Goal: Check status: Check status

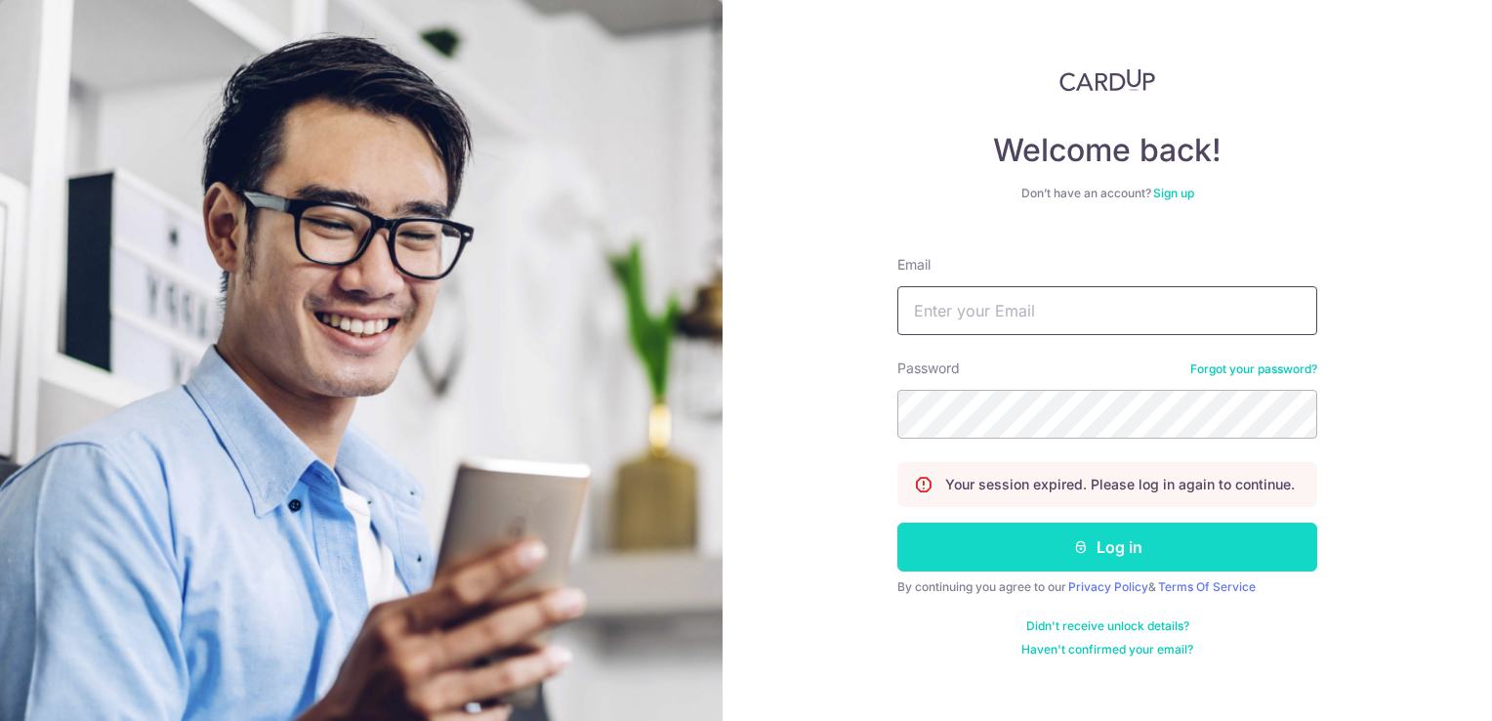
type input "[PERSON_NAME][EMAIL_ADDRESS][DOMAIN_NAME]"
click at [1064, 544] on button "Log in" at bounding box center [1107, 546] width 420 height 49
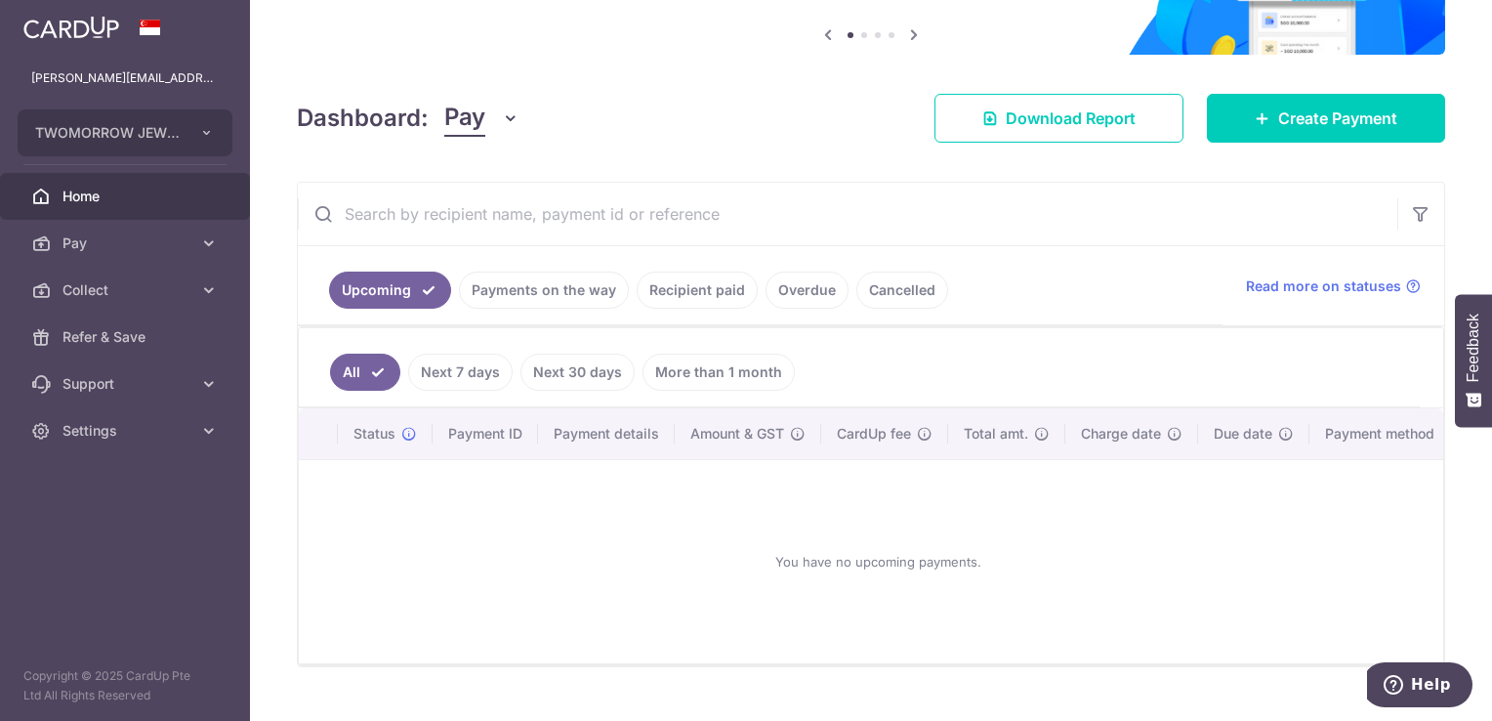
click at [552, 287] on link "Payments on the way" at bounding box center [544, 289] width 170 height 37
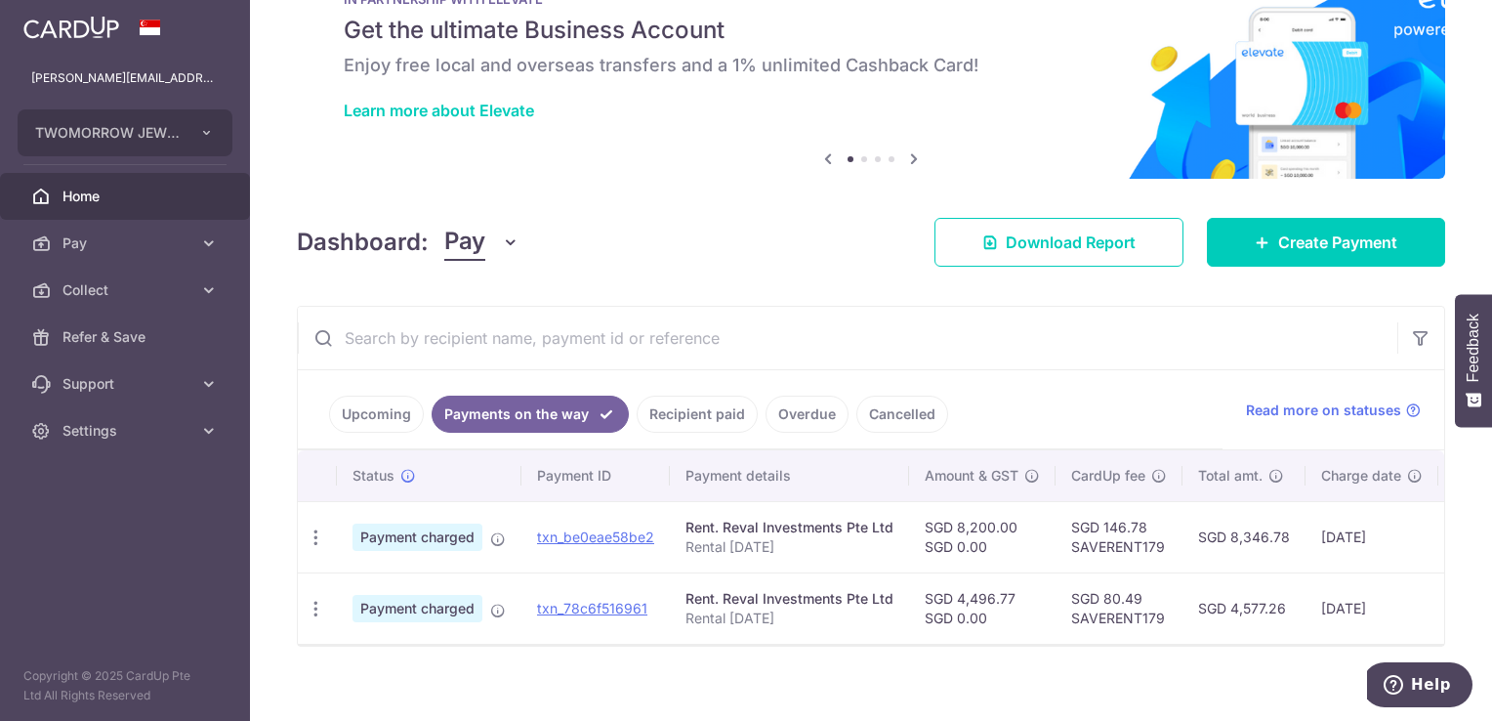
scroll to position [96, 0]
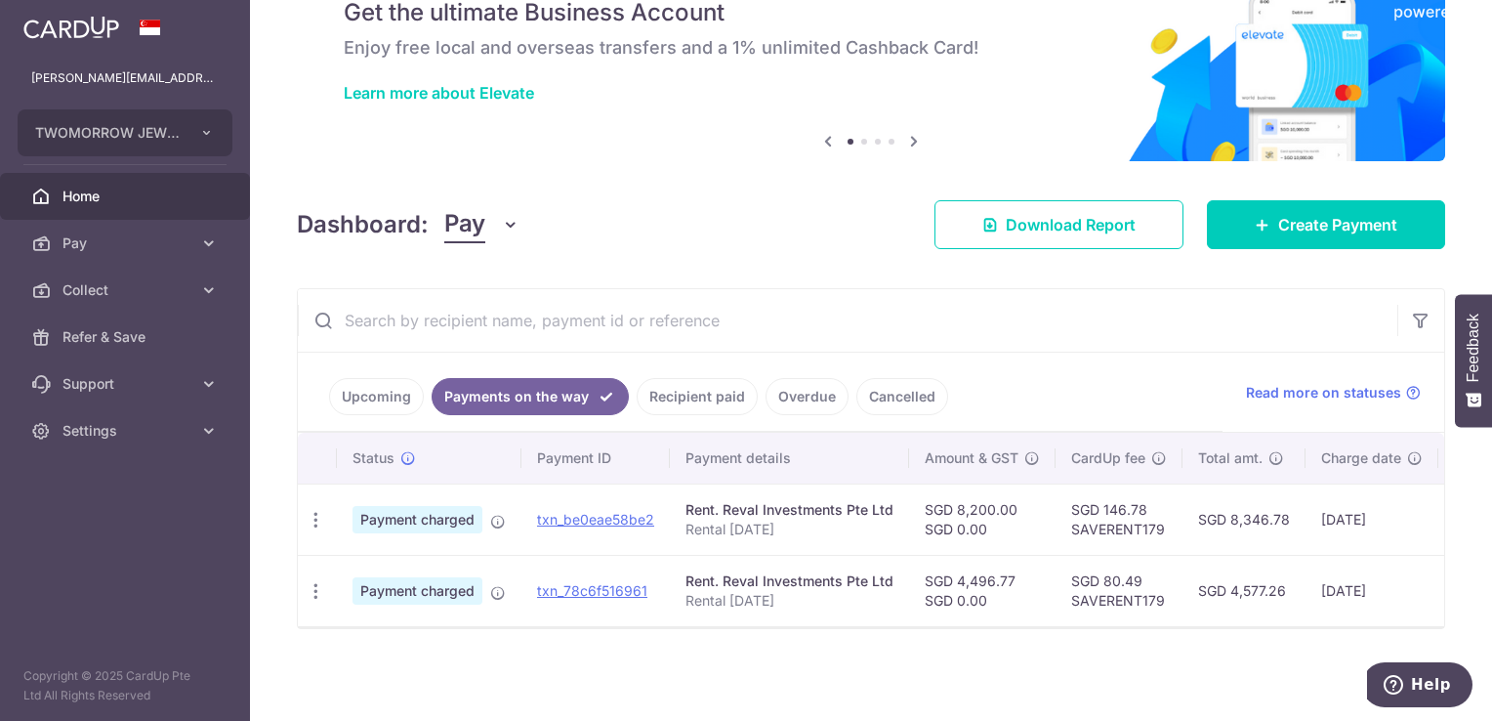
click at [691, 394] on link "Recipient paid" at bounding box center [697, 396] width 121 height 37
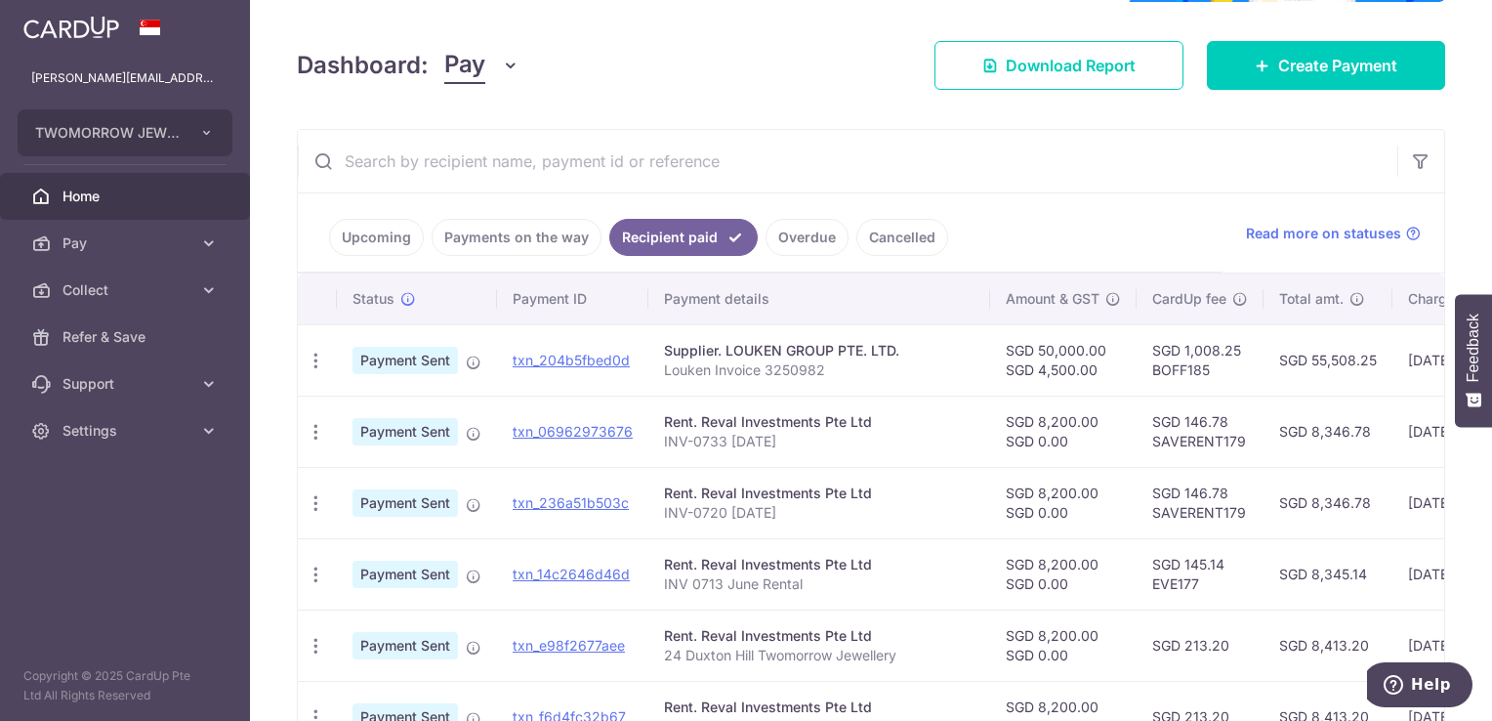
scroll to position [293, 0]
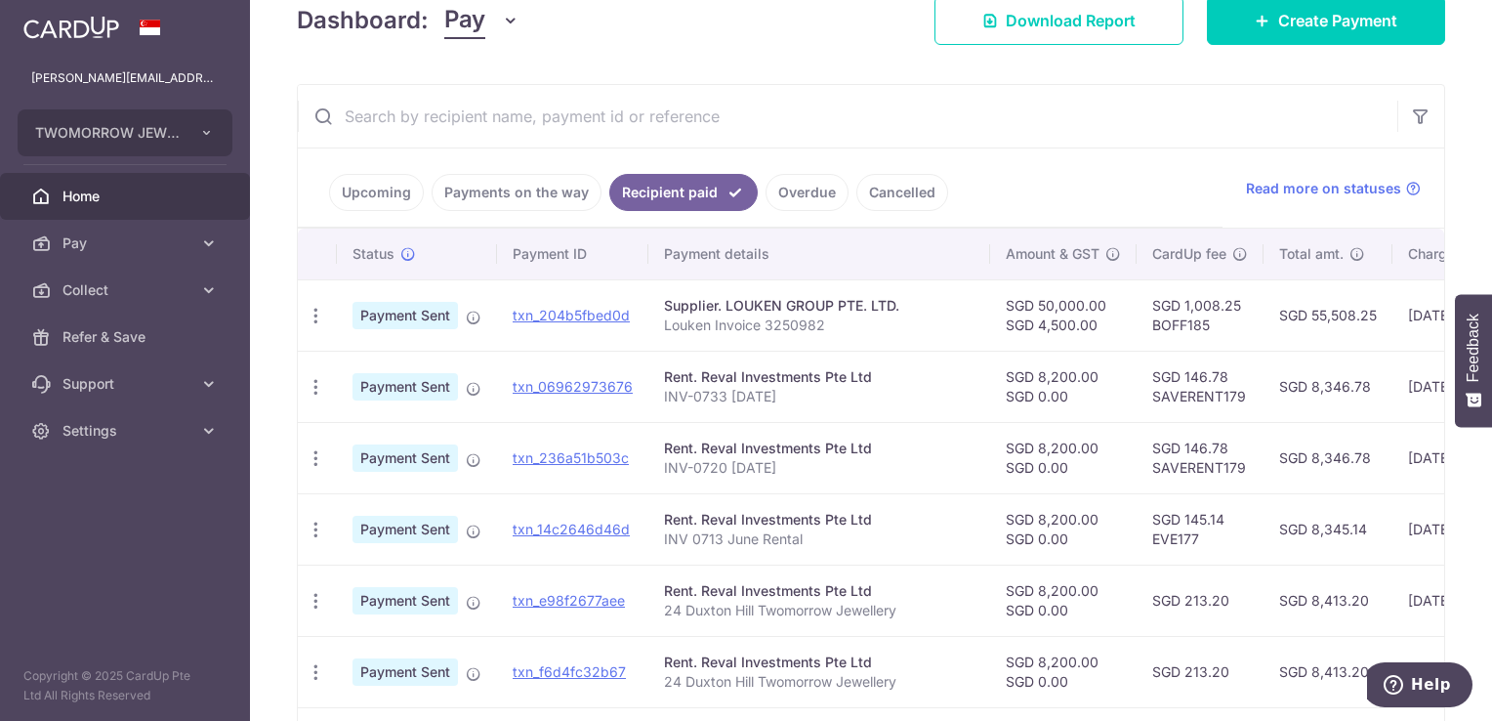
drag, startPoint x: 1096, startPoint y: 369, endPoint x: 681, endPoint y: 369, distance: 415.9
click at [681, 369] on tr "PDF Receipt Payment Sent txn_06962973676 Rent. Reval Investments Pte Ltd INV-07…" at bounding box center [1041, 386] width 1487 height 71
click at [1095, 269] on th "Amount & GST" at bounding box center [1063, 253] width 146 height 51
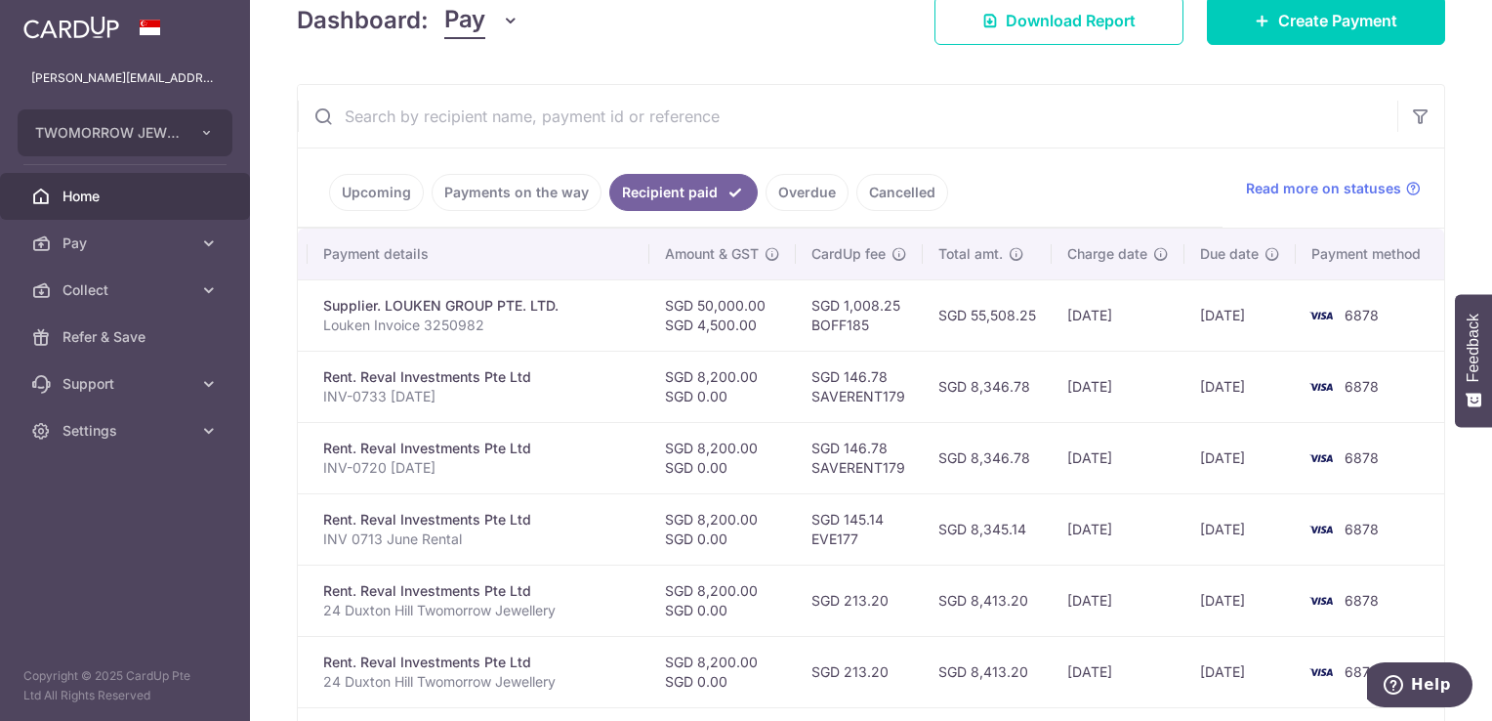
drag, startPoint x: 1227, startPoint y: 318, endPoint x: 1487, endPoint y: 321, distance: 259.7
click at [1487, 321] on body "[PERSON_NAME][EMAIL_ADDRESS][DOMAIN_NAME] TWOMORROW JEWELLERY PTE. LTD. Add new…" at bounding box center [746, 360] width 1492 height 721
click at [1088, 150] on ul "Upcoming Payments on the way Recipient paid Overdue Cancelled" at bounding box center [760, 187] width 925 height 79
